Goal: Find specific page/section: Find specific page/section

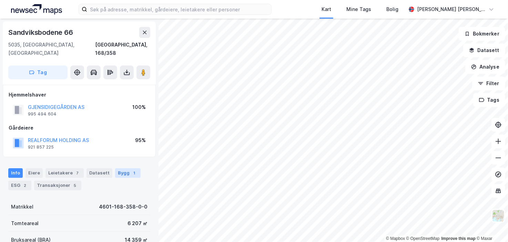
click at [120, 168] on div "Bygg 1" at bounding box center [127, 173] width 25 height 10
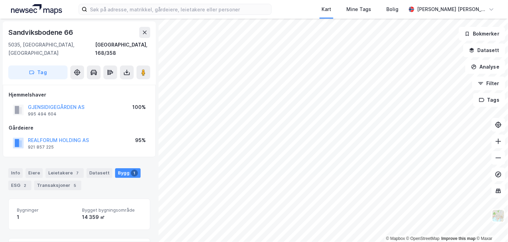
scroll to position [64, 0]
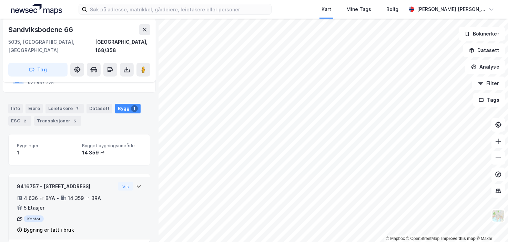
click at [136, 177] on icon at bounding box center [139, 187] width 6 height 6
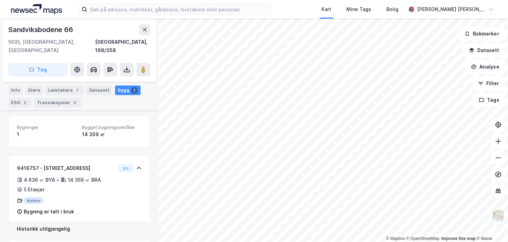
scroll to position [84, 0]
